Goal: Task Accomplishment & Management: Manage account settings

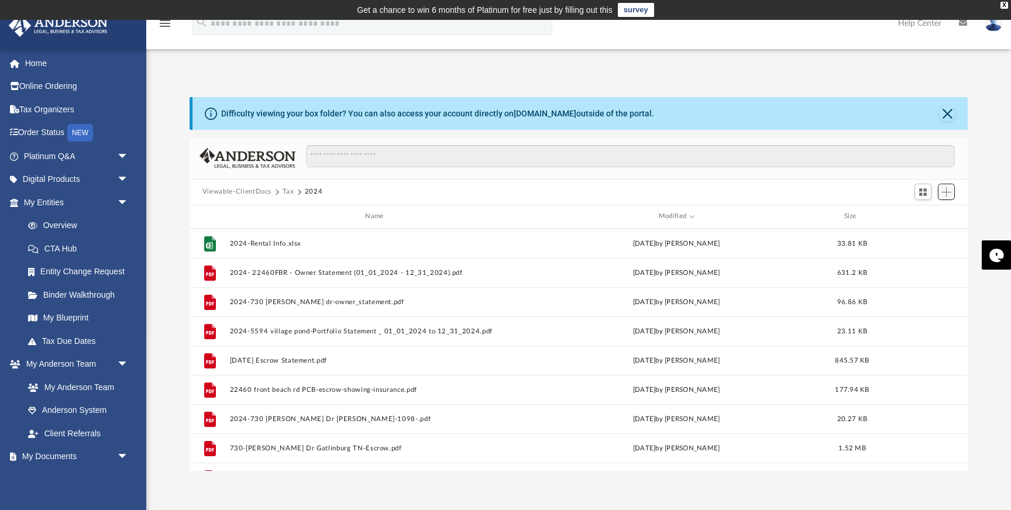
click at [947, 191] on span "Add" at bounding box center [946, 192] width 10 height 10
click at [920, 212] on li "Upload" at bounding box center [929, 215] width 37 height 12
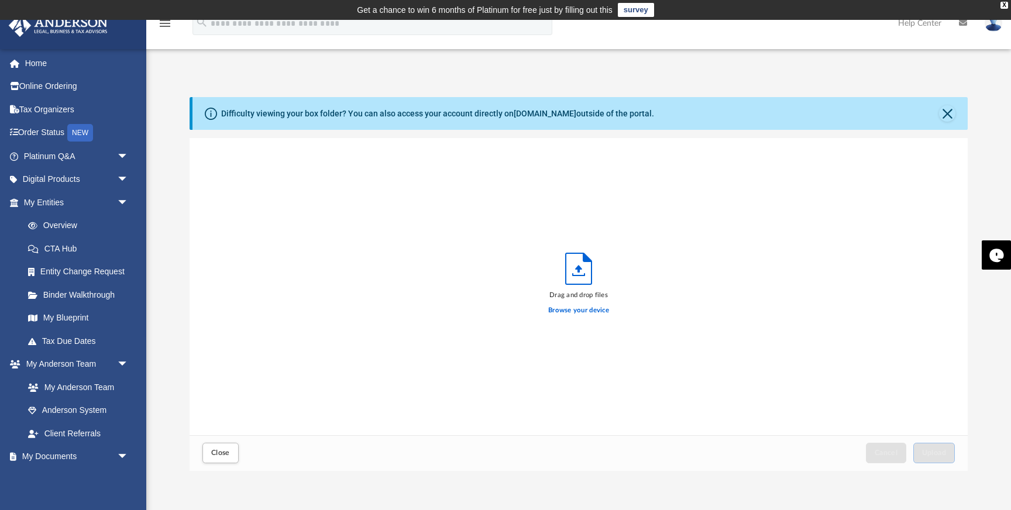
scroll to position [297, 778]
click at [603, 307] on label "Browse your device" at bounding box center [578, 310] width 61 height 11
click at [0, 0] on input "Browse your device" at bounding box center [0, 0] width 0 height 0
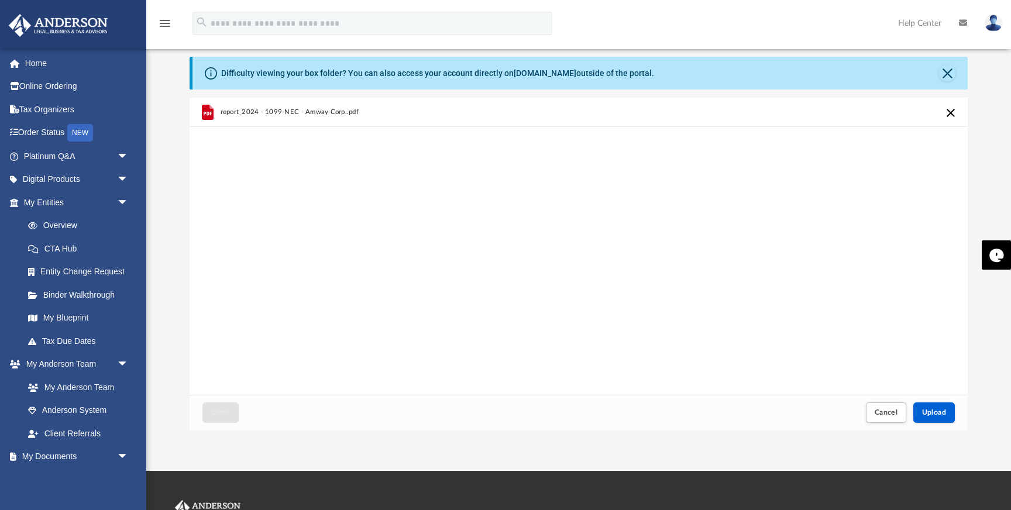
scroll to position [50, 0]
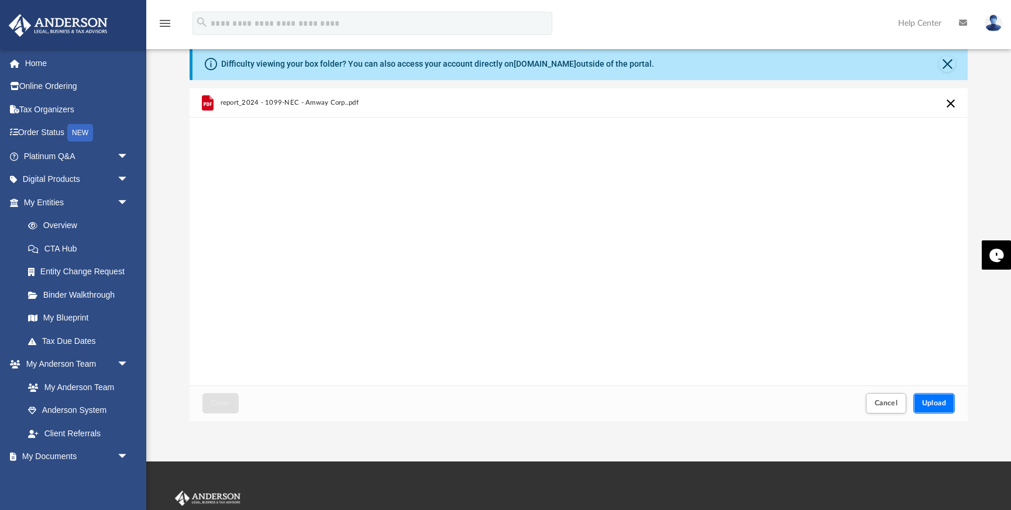
click at [939, 405] on span "Upload" at bounding box center [934, 403] width 25 height 7
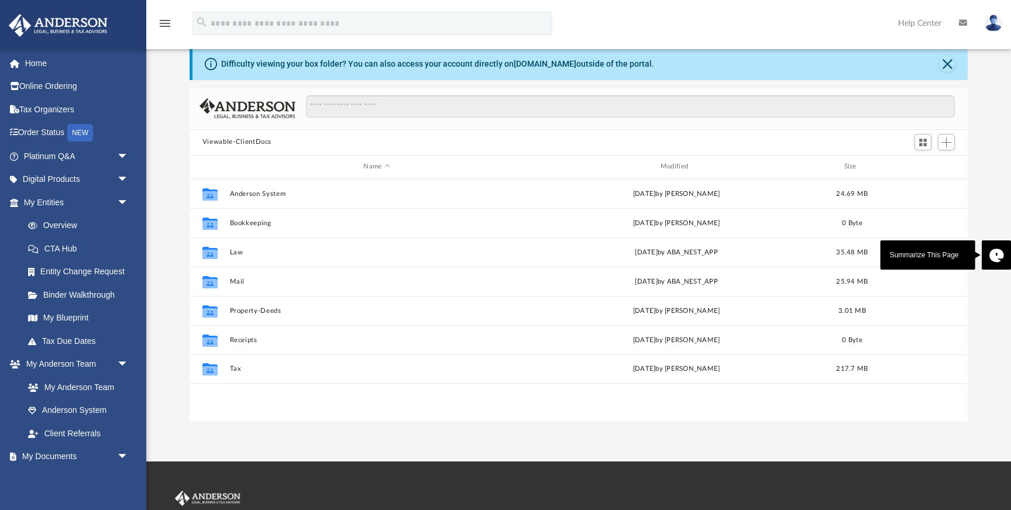
scroll to position [266, 778]
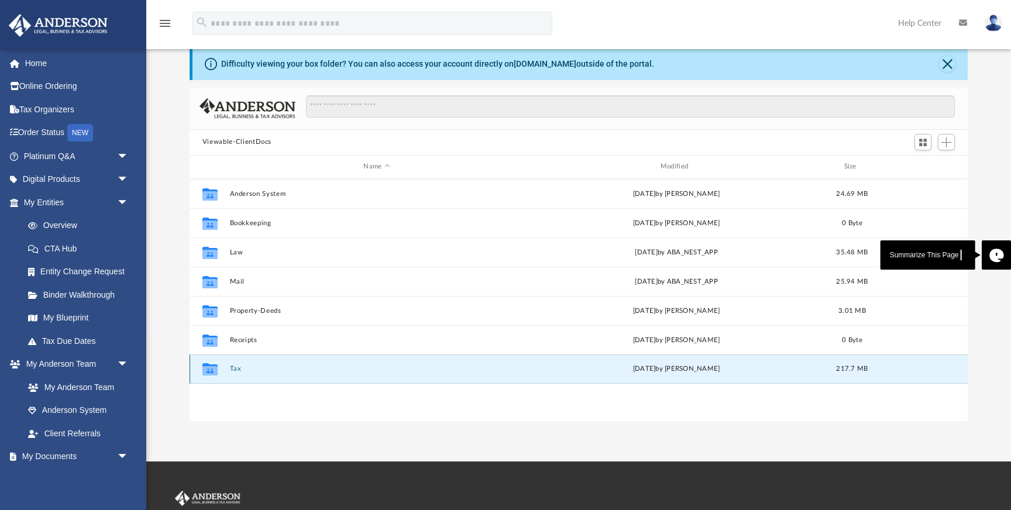
click at [239, 371] on button "Tax" at bounding box center [376, 369] width 294 height 8
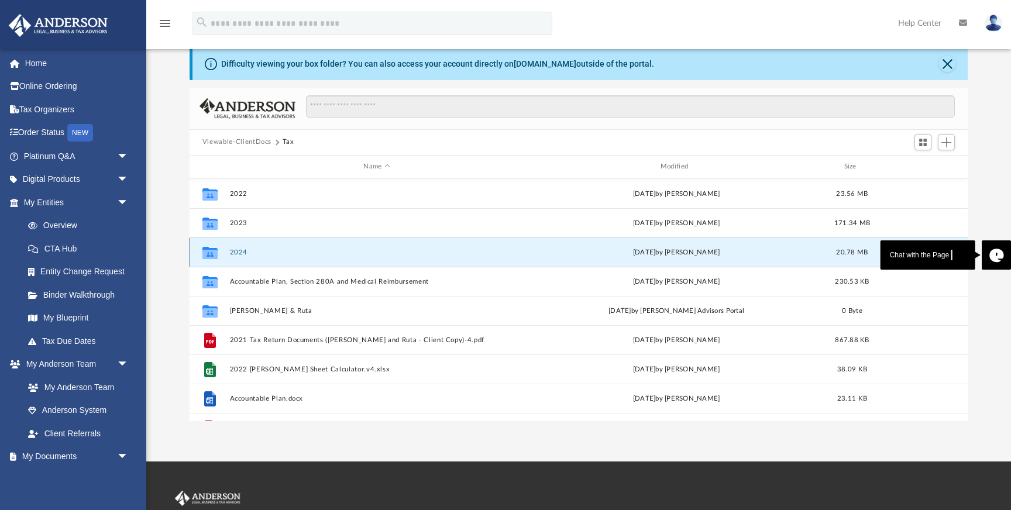
click at [242, 251] on button "2024" at bounding box center [376, 253] width 294 height 8
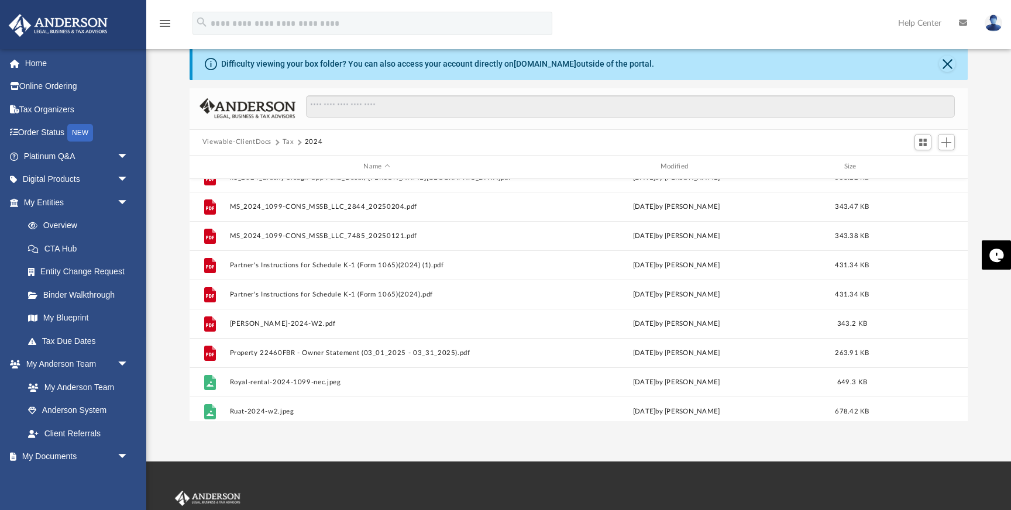
scroll to position [986, 0]
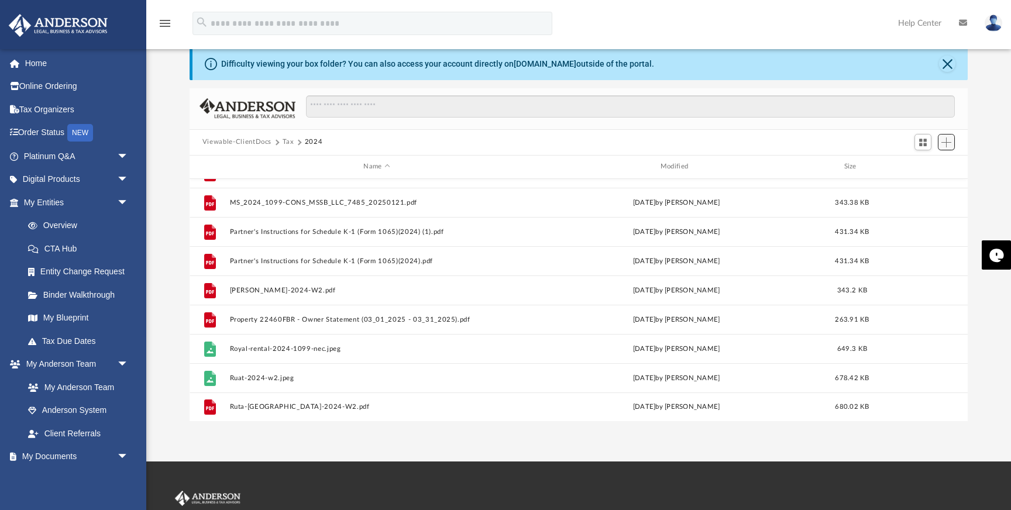
click at [947, 144] on span "Add" at bounding box center [946, 142] width 10 height 10
click at [921, 168] on li "Upload" at bounding box center [929, 165] width 37 height 12
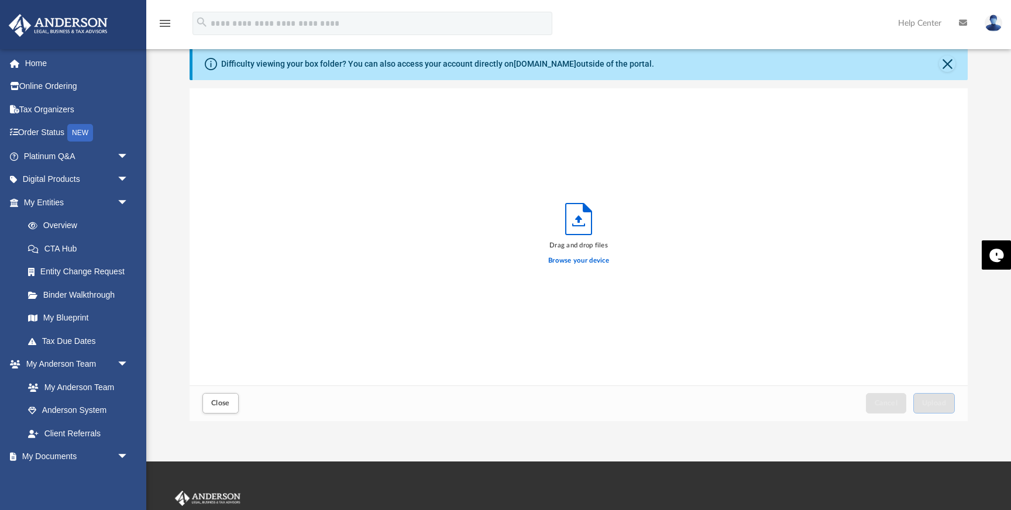
scroll to position [297, 778]
click at [558, 260] on label "Browse your device" at bounding box center [578, 261] width 61 height 11
click at [0, 0] on input "Browse your device" at bounding box center [0, 0] width 0 height 0
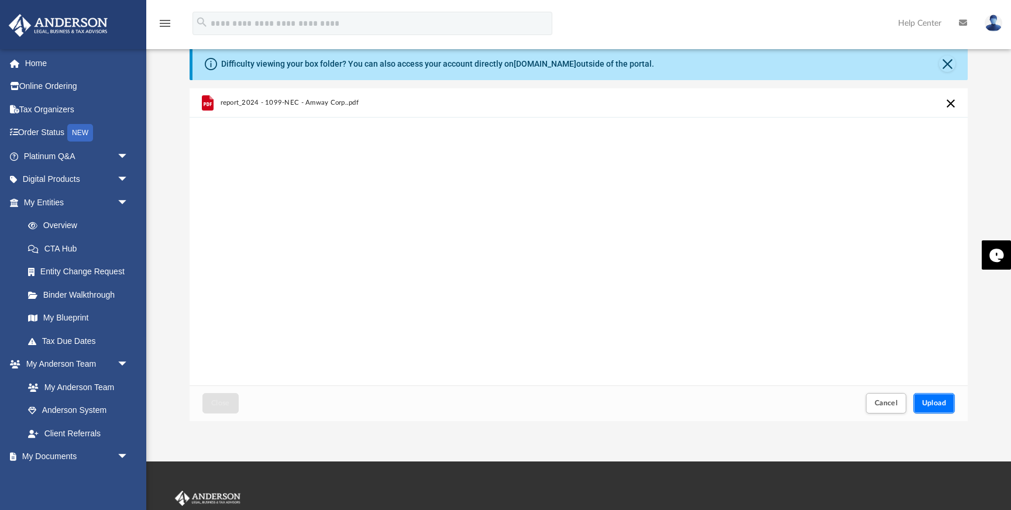
click at [938, 407] on span "Upload" at bounding box center [934, 403] width 25 height 7
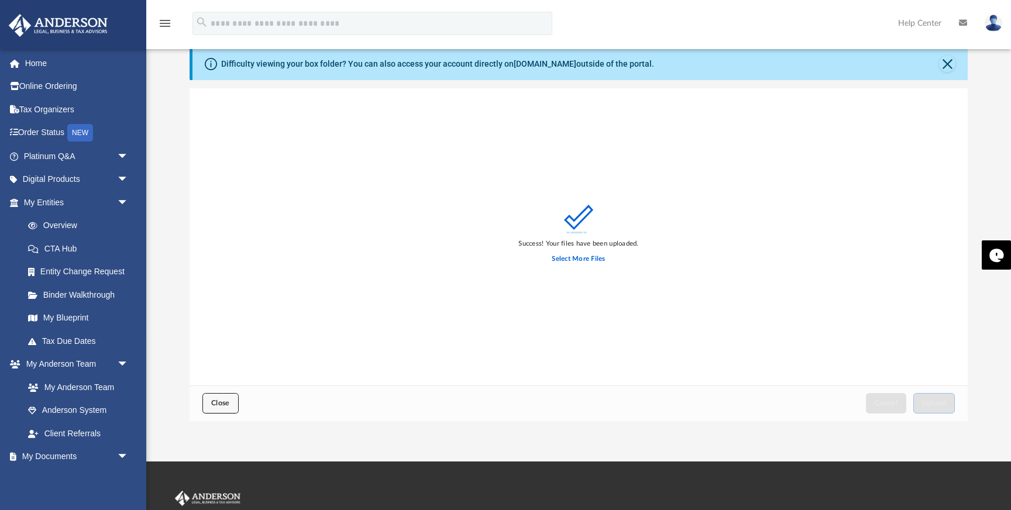
click at [218, 400] on span "Close" at bounding box center [220, 403] width 19 height 7
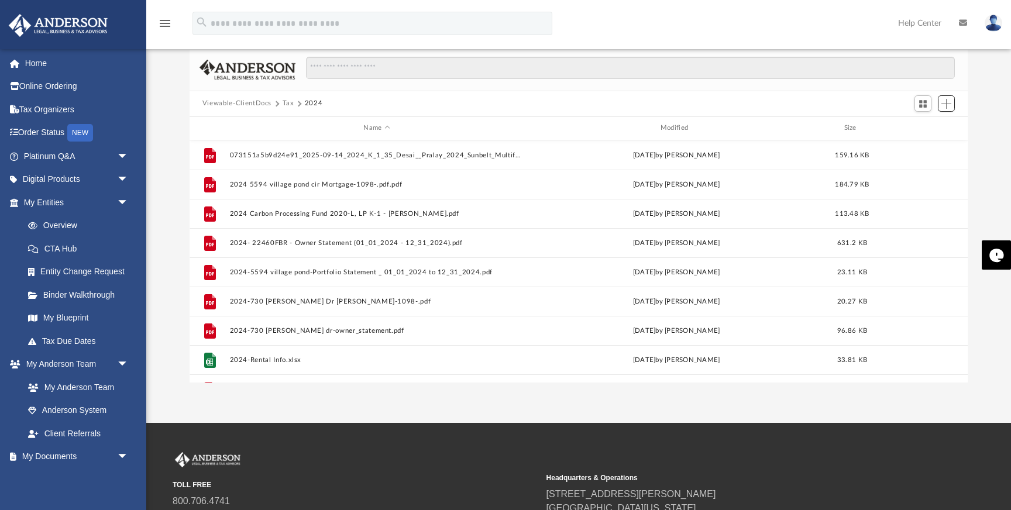
scroll to position [0, 0]
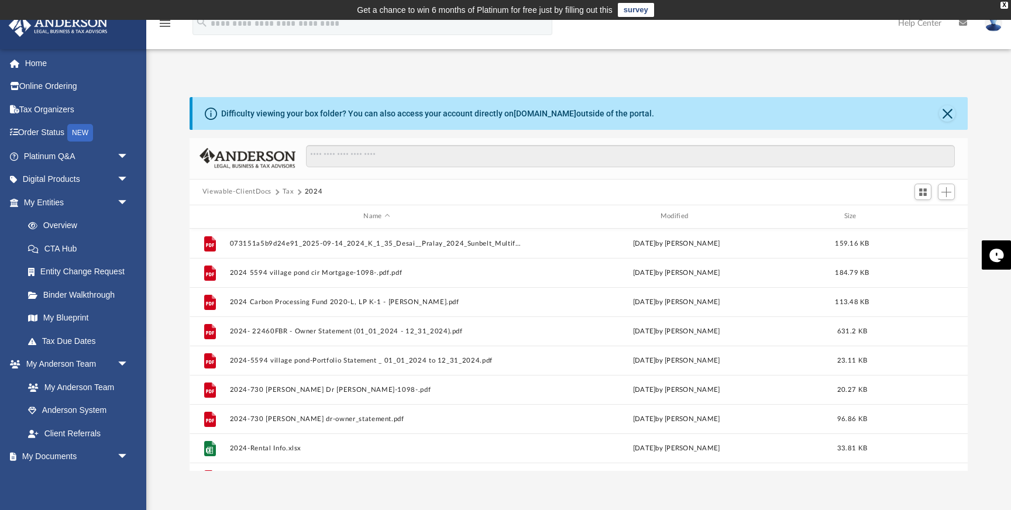
click at [288, 192] on button "Tax" at bounding box center [289, 192] width 12 height 11
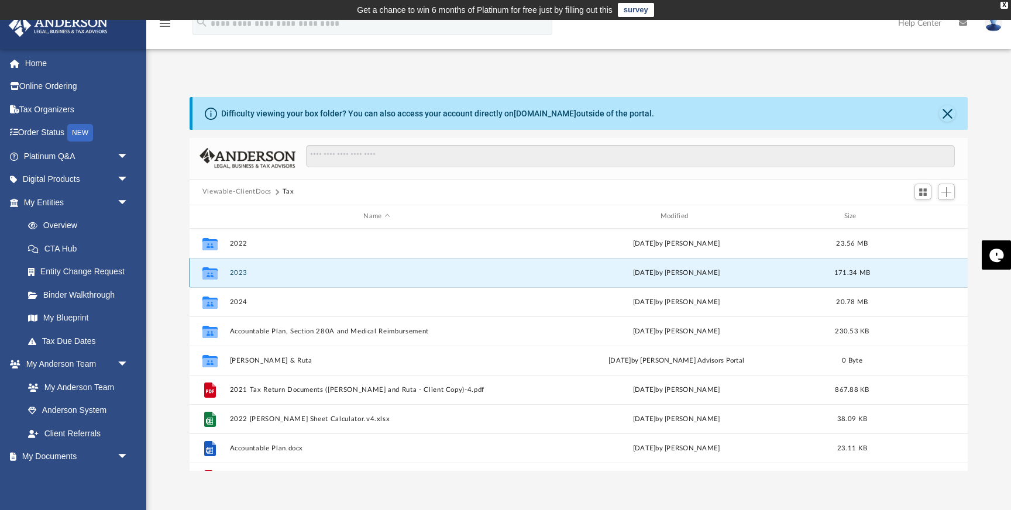
click at [266, 272] on button "2023" at bounding box center [376, 273] width 294 height 8
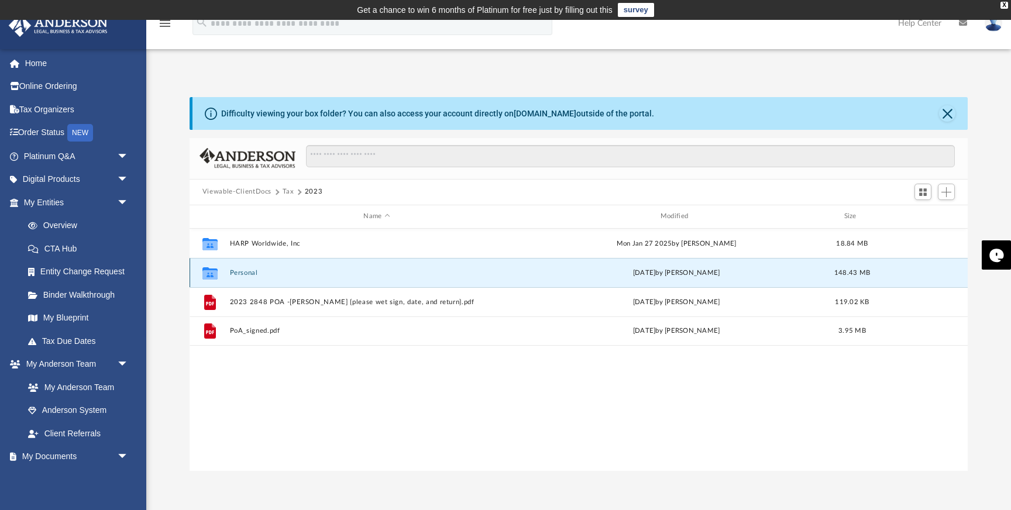
click at [252, 271] on button "Personal" at bounding box center [376, 273] width 294 height 8
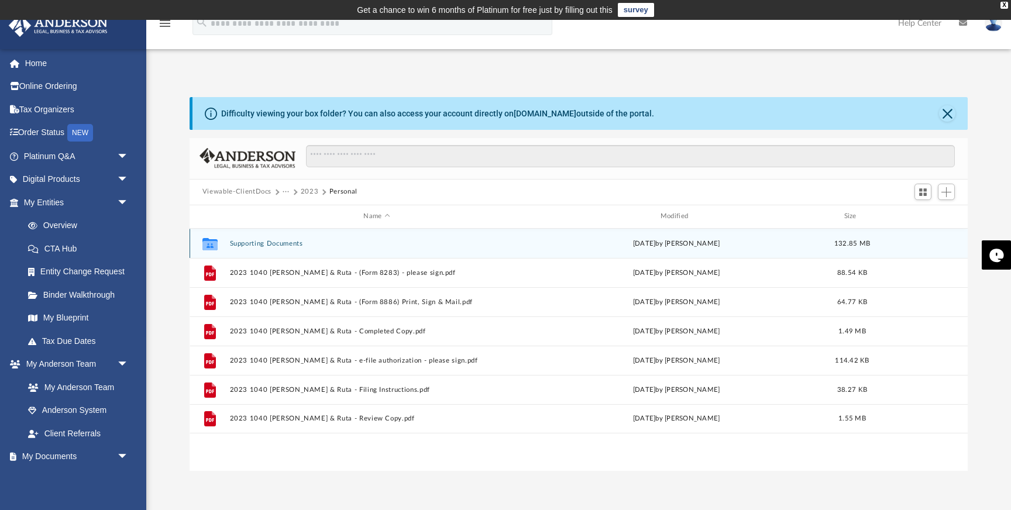
click at [257, 246] on button "Supporting Documents" at bounding box center [376, 244] width 294 height 8
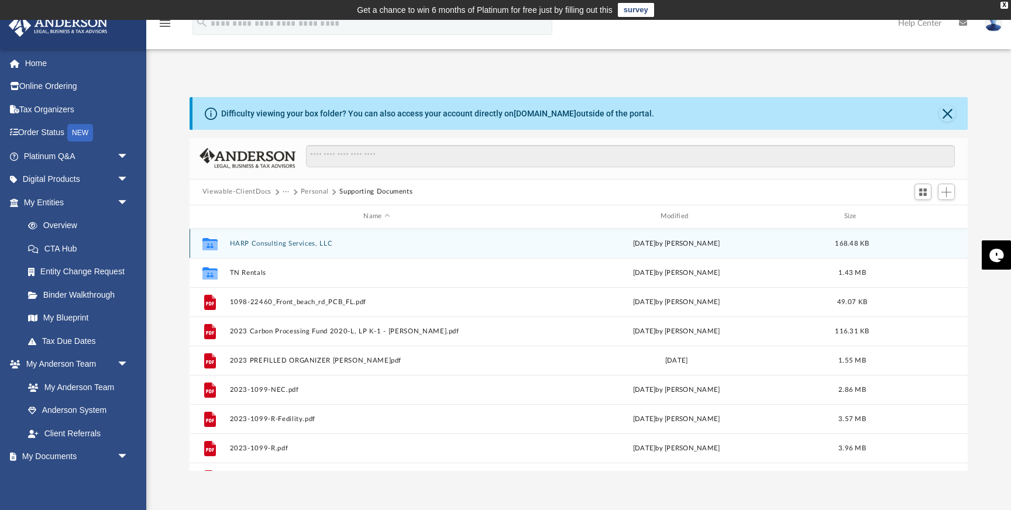
click at [329, 242] on button "HARP Consulting Services, LLC" at bounding box center [376, 244] width 294 height 8
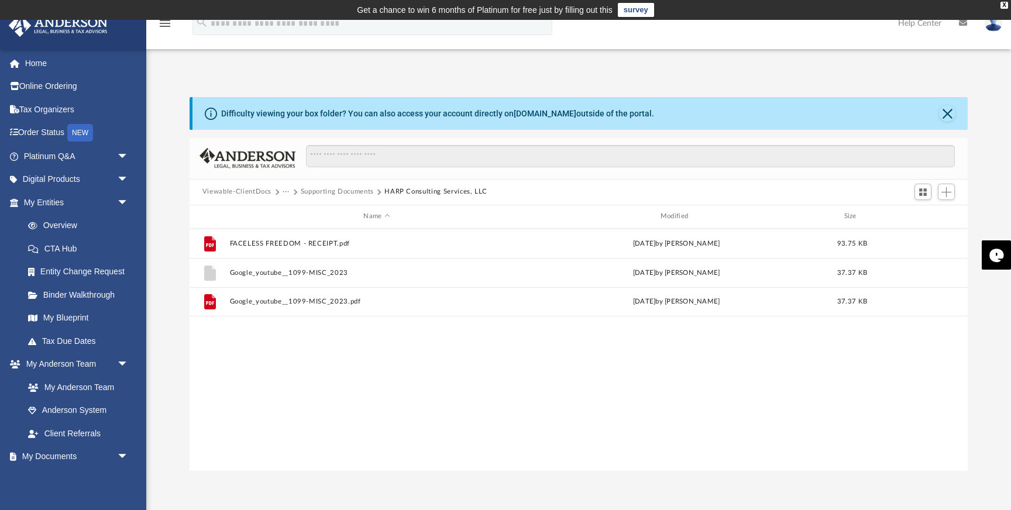
click at [355, 195] on button "Supporting Documents" at bounding box center [337, 192] width 73 height 11
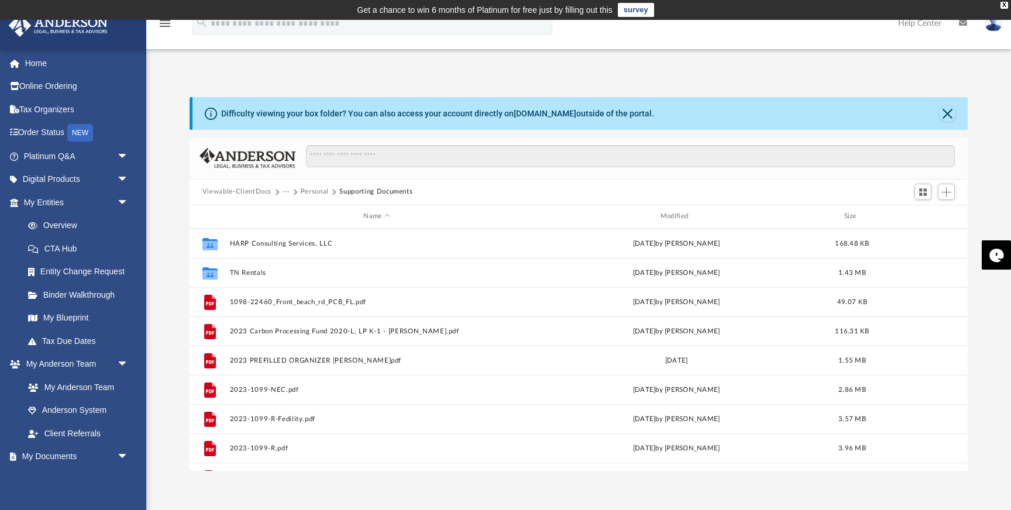
click at [317, 193] on button "Personal" at bounding box center [315, 192] width 28 height 11
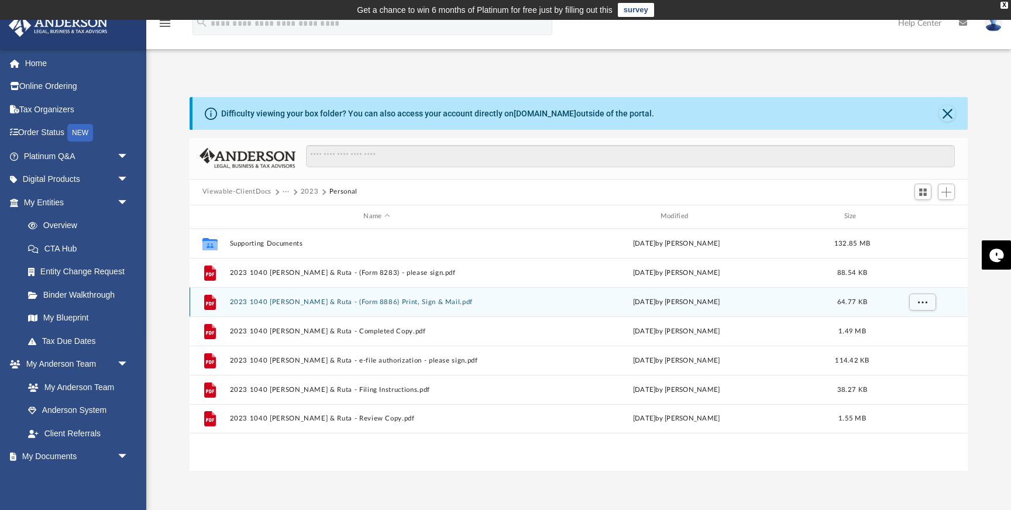
click at [342, 302] on button "2023 1040 Desai, Pralay & Ruta - (Form 8886) Print, Sign & Mail.pdf" at bounding box center [376, 302] width 294 height 8
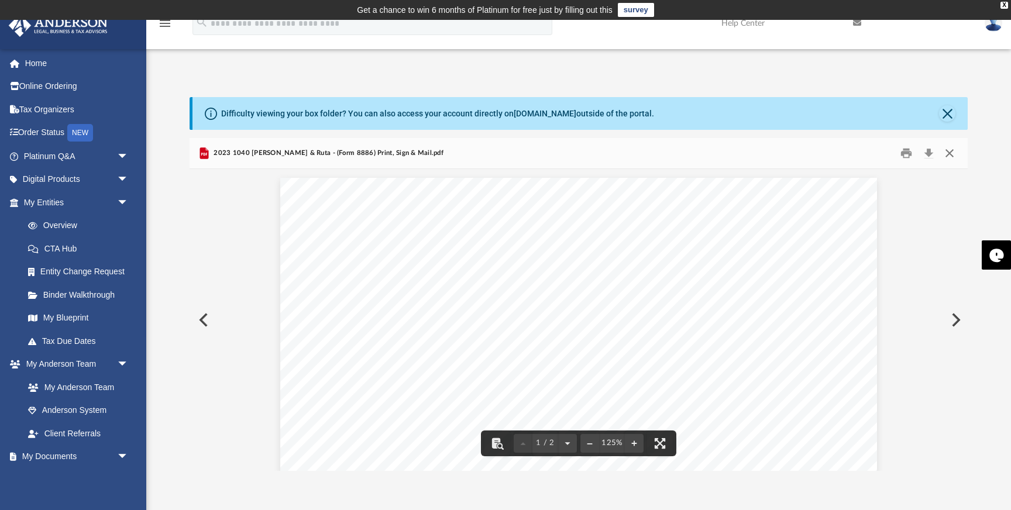
click at [951, 153] on button "Close" at bounding box center [949, 153] width 21 height 18
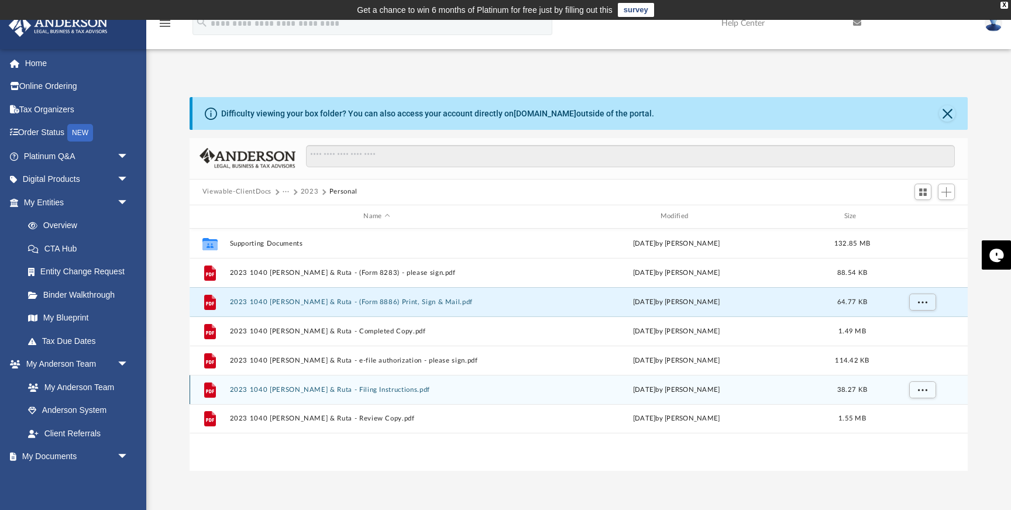
click at [334, 390] on button "2023 1040 Desai, Pralay & Ruta - Filing Instructions.pdf" at bounding box center [376, 390] width 294 height 8
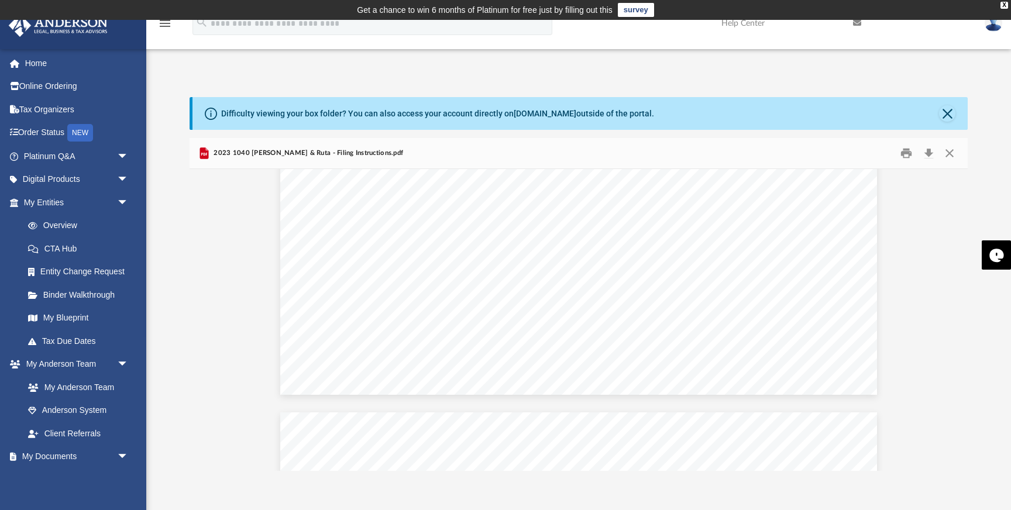
scroll to position [551, 0]
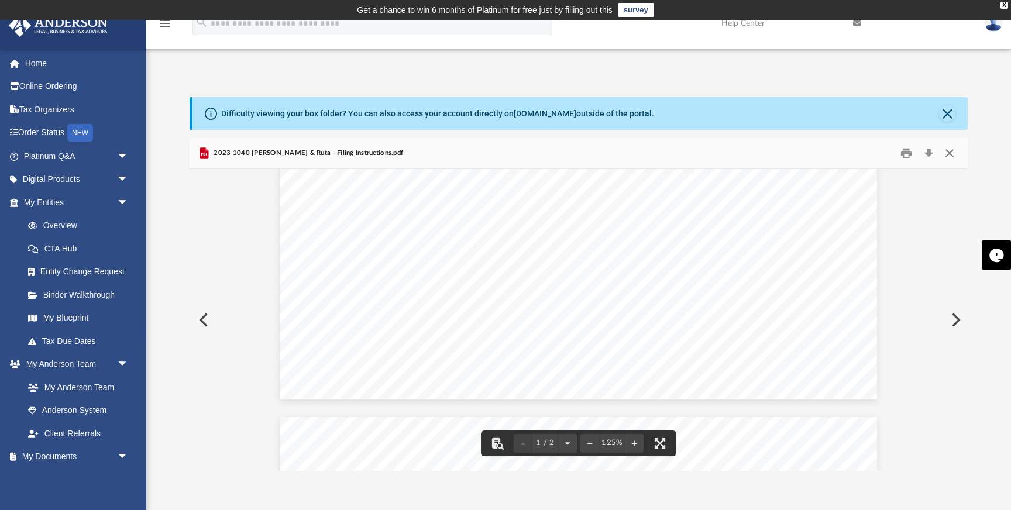
click at [952, 152] on button "Close" at bounding box center [949, 153] width 21 height 18
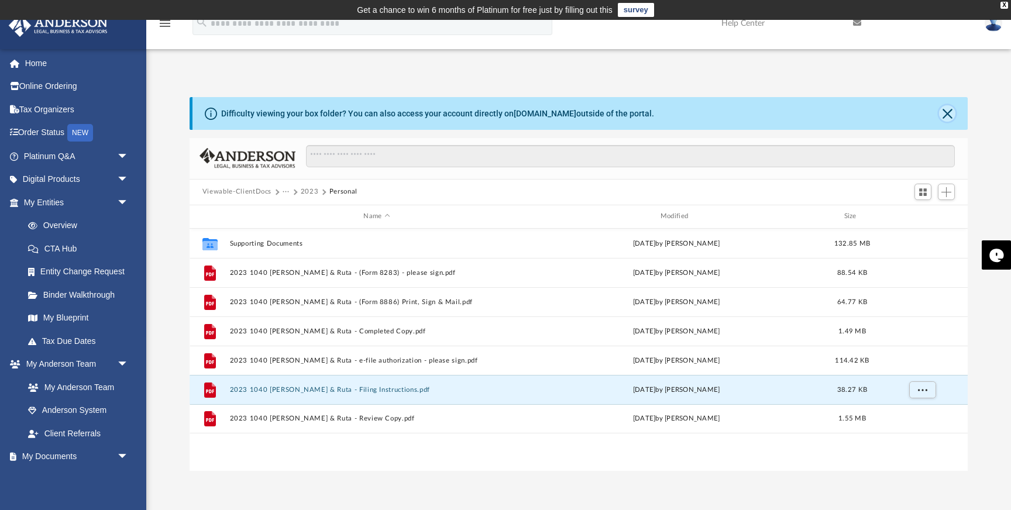
click at [947, 114] on button "Close" at bounding box center [947, 113] width 16 height 16
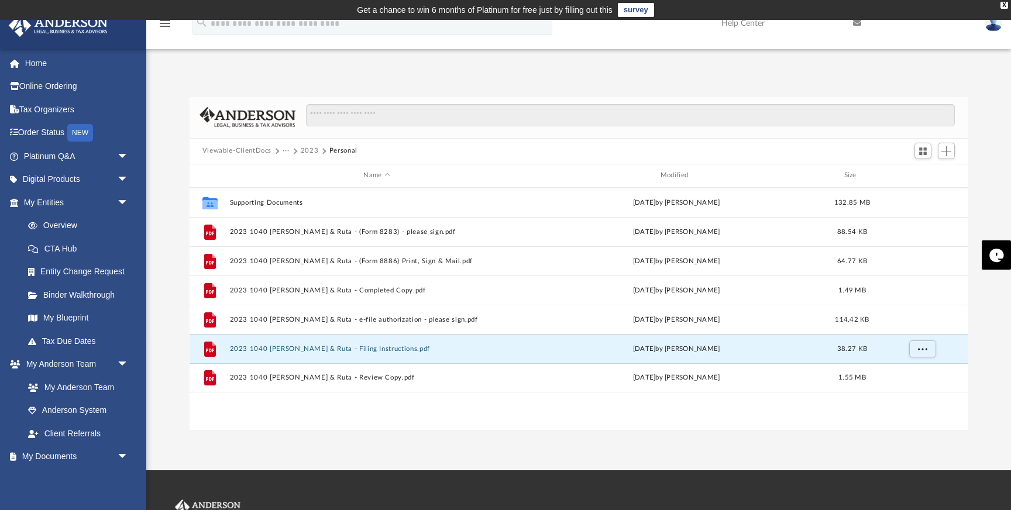
click at [305, 151] on button "2023" at bounding box center [310, 151] width 18 height 11
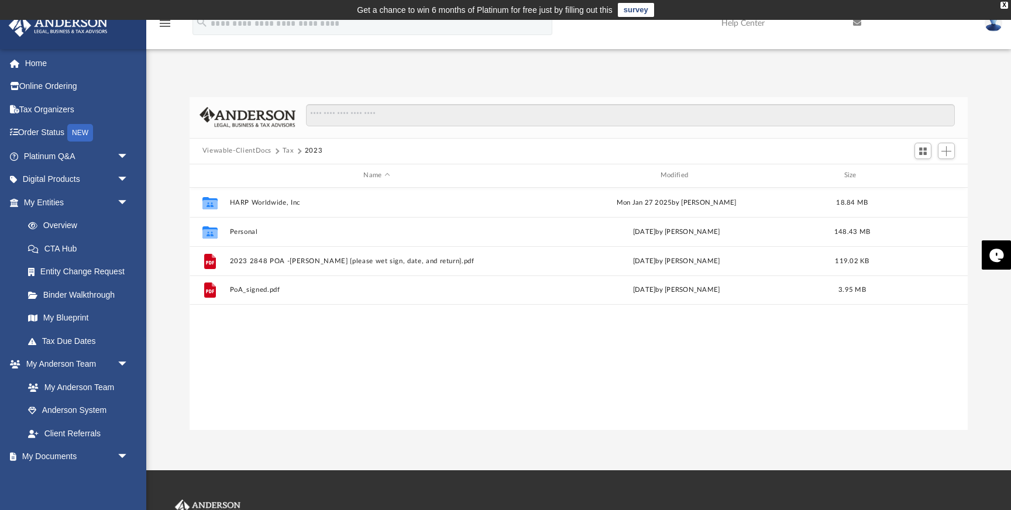
click at [290, 150] on button "Tax" at bounding box center [289, 151] width 12 height 11
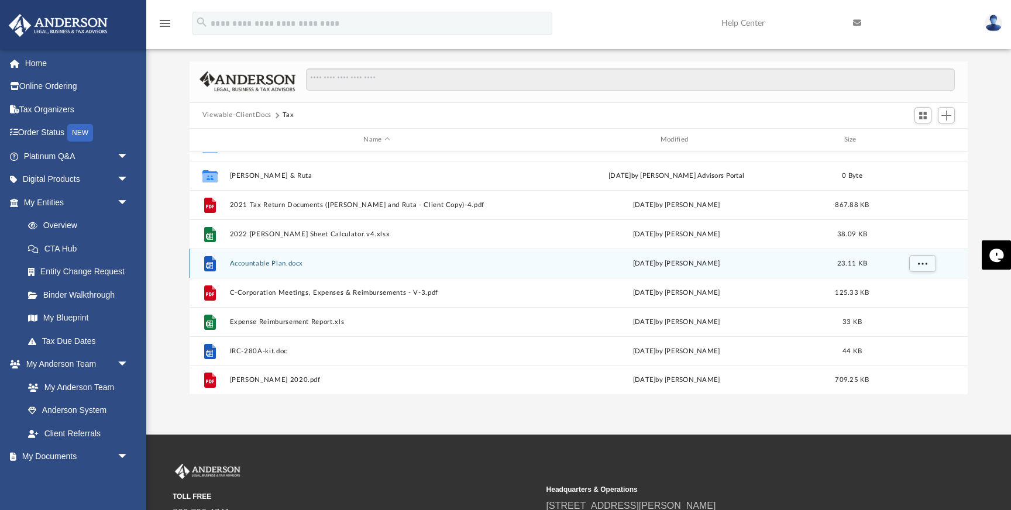
scroll to position [35, 0]
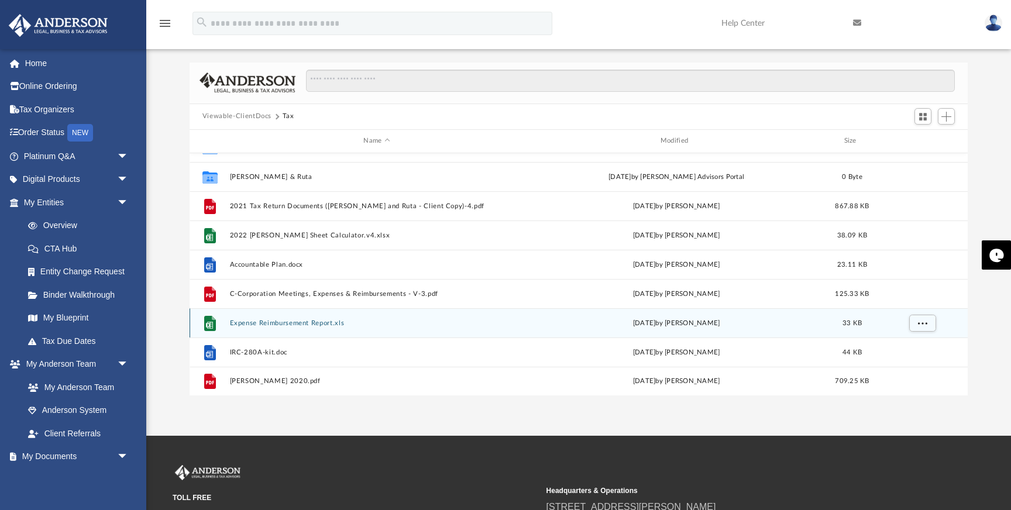
click at [330, 321] on button "Expense Reimbursement Report.xls" at bounding box center [376, 323] width 294 height 8
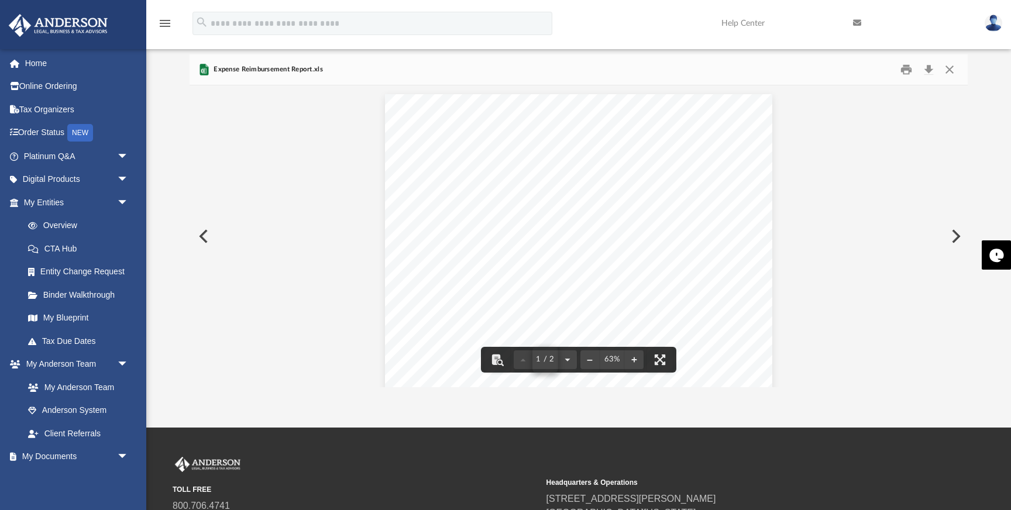
scroll to position [0, 0]
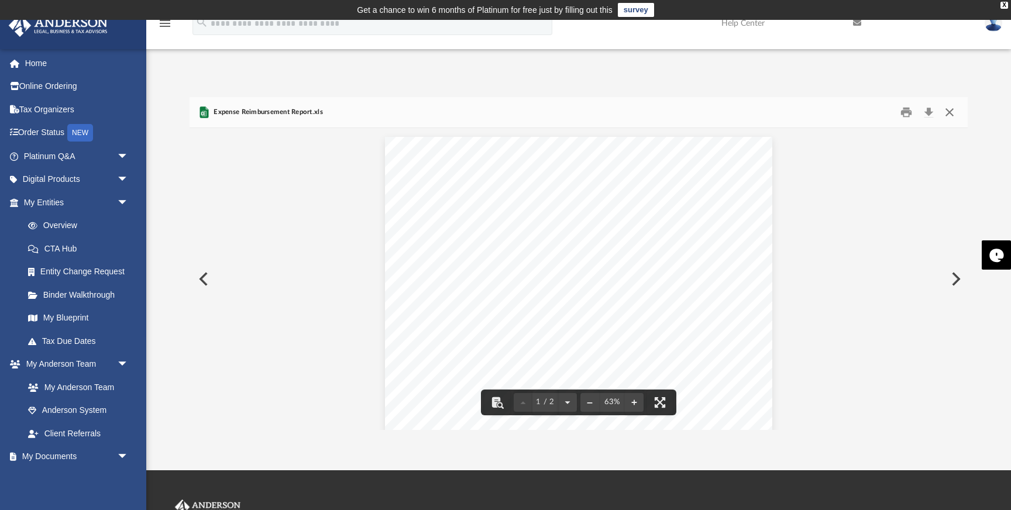
click at [949, 113] on button "Close" at bounding box center [949, 112] width 21 height 18
